Goal: Task Accomplishment & Management: Manage account settings

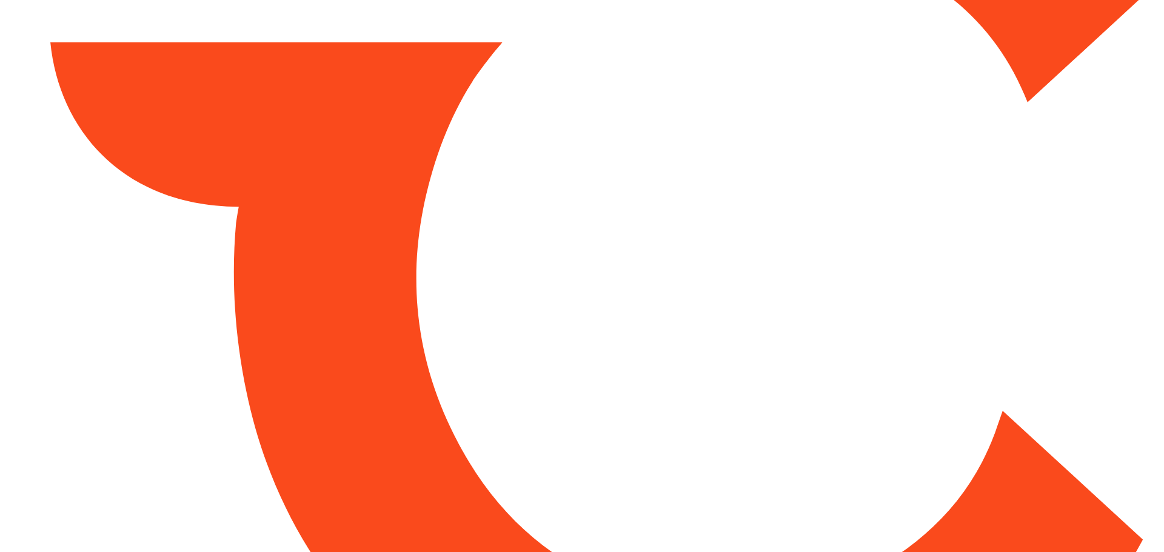
type input "*******"
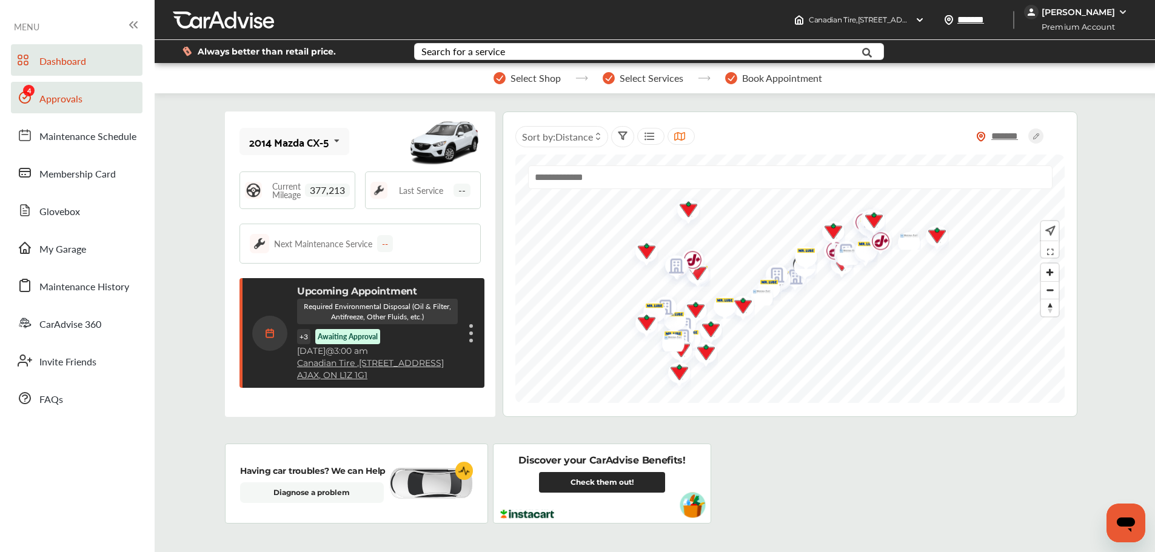
click at [56, 102] on span "Approvals" at bounding box center [60, 100] width 43 height 16
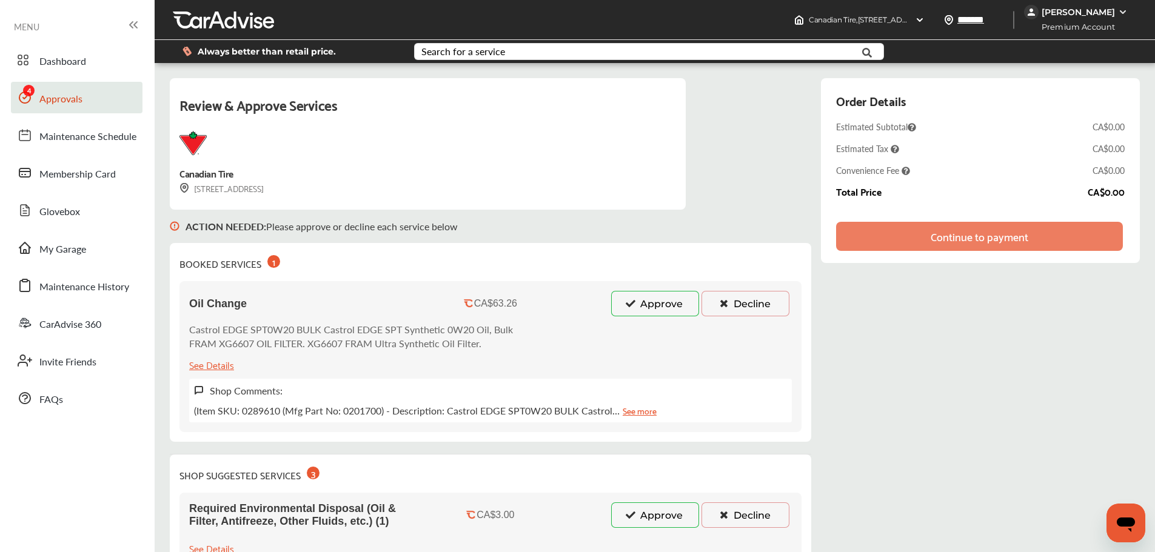
click at [668, 295] on button "Approve" at bounding box center [655, 303] width 88 height 25
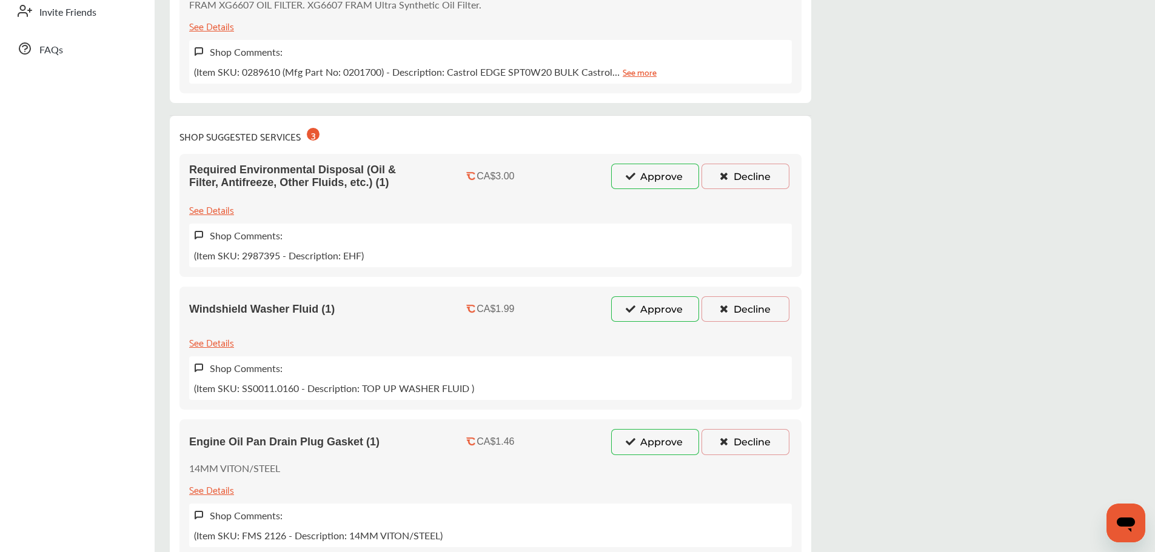
scroll to position [364, 0]
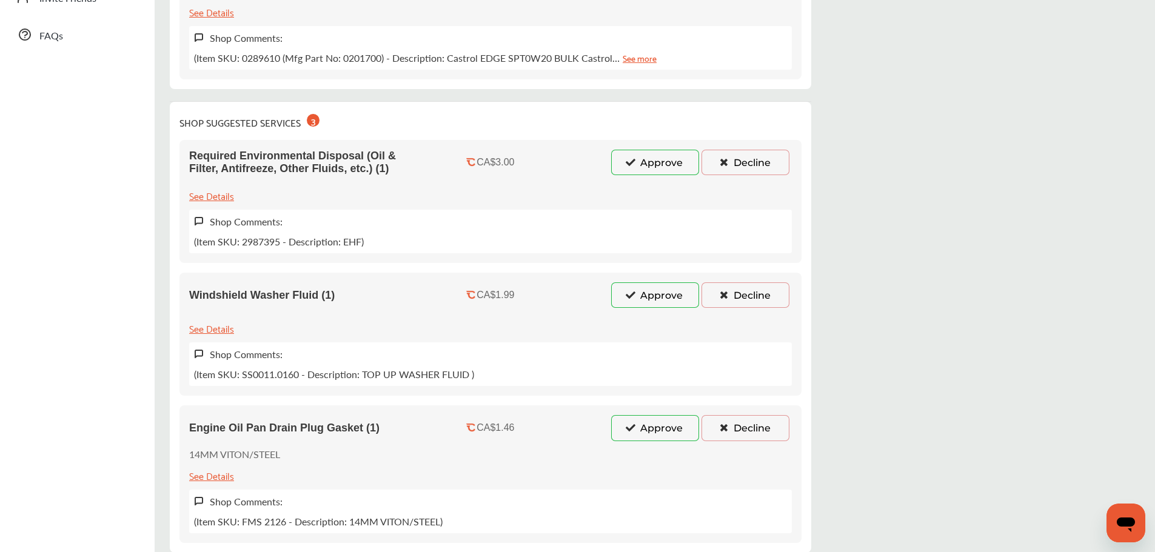
click at [671, 162] on button "Approve" at bounding box center [655, 162] width 88 height 25
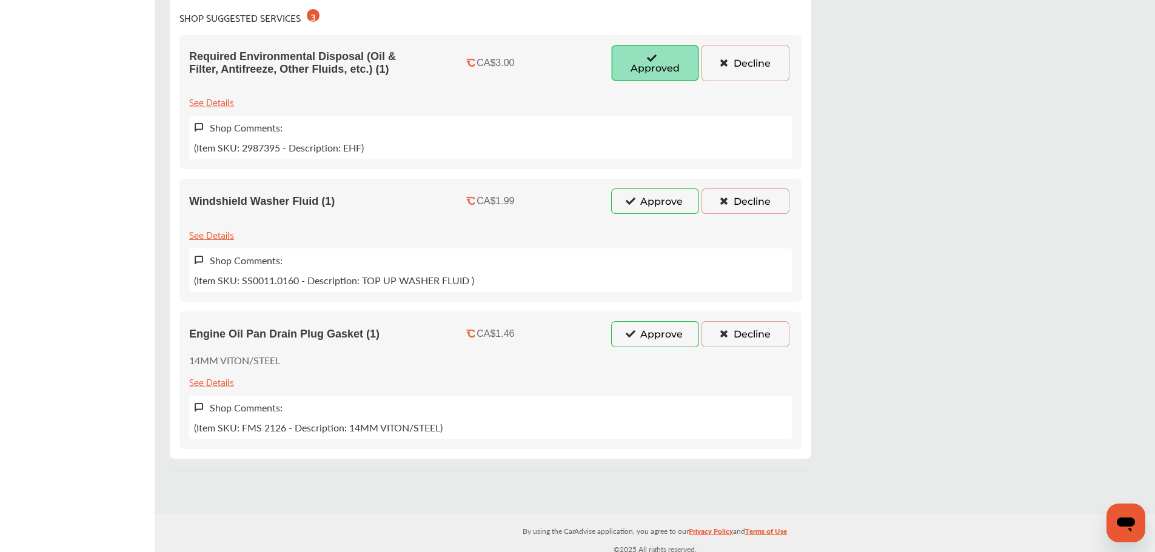
scroll to position [475, 0]
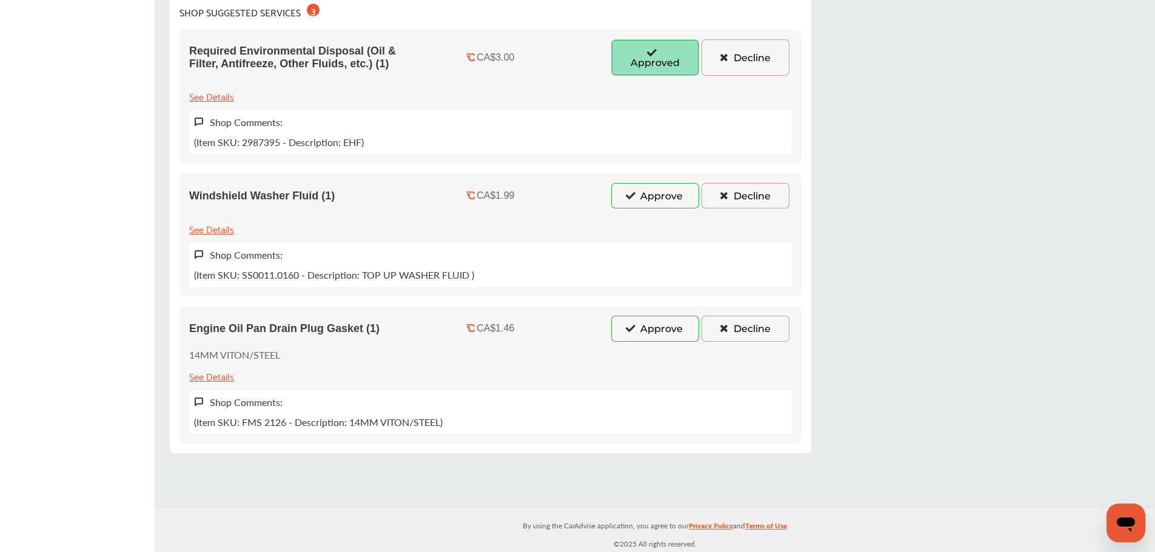
click at [639, 327] on button "Approve" at bounding box center [655, 328] width 88 height 25
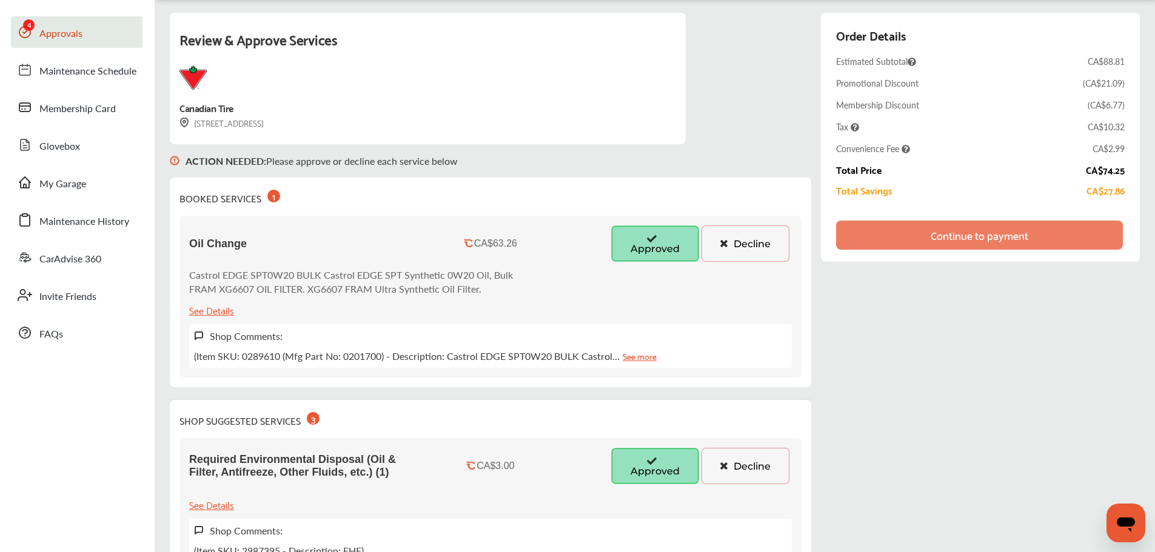
scroll to position [61, 0]
